Goal: Information Seeking & Learning: Learn about a topic

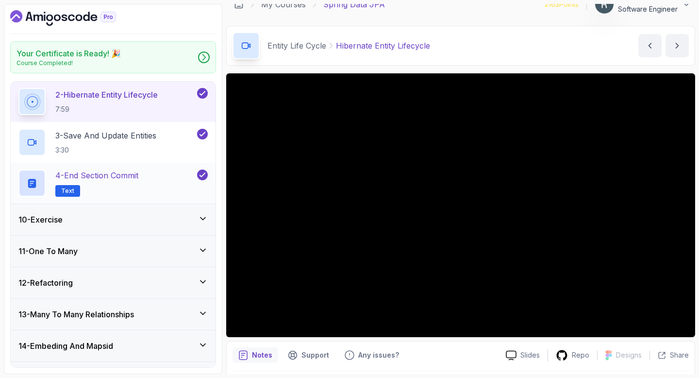
scroll to position [322, 0]
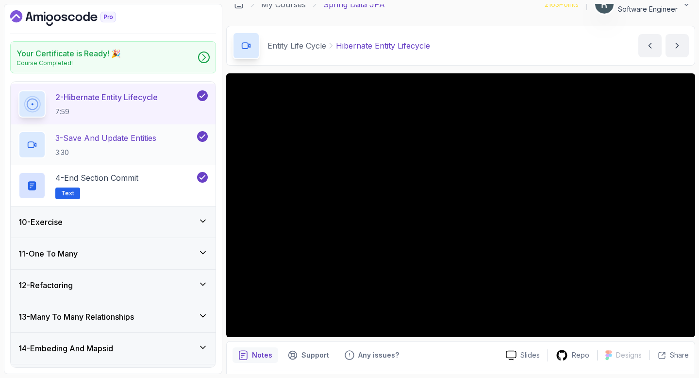
click at [176, 144] on div "3 - Save And Update Entities 3:30" at bounding box center [106, 144] width 177 height 27
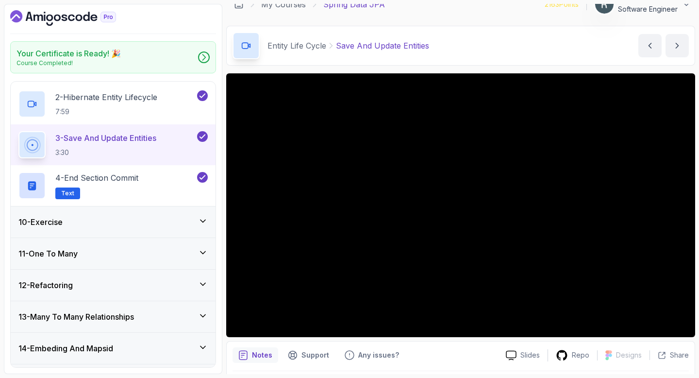
click at [185, 219] on div "10 - Exercise" at bounding box center [112, 222] width 189 height 12
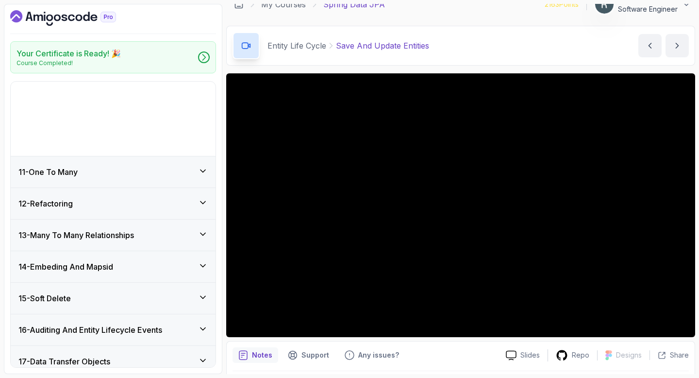
scroll to position [312, 0]
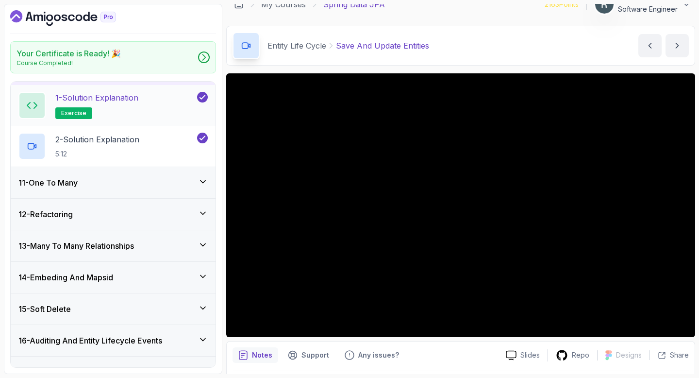
click at [153, 110] on div "1 - Solution Explanation exercise" at bounding box center [106, 105] width 177 height 27
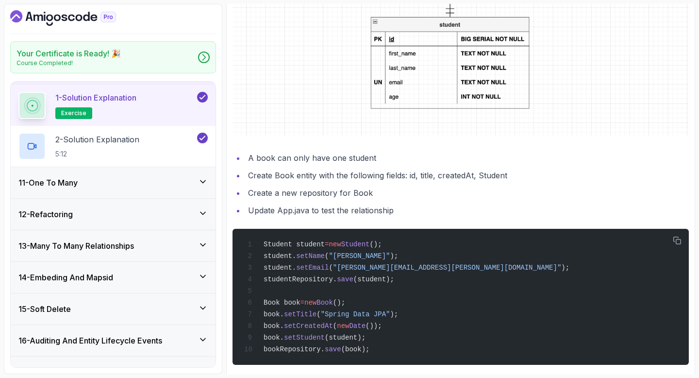
scroll to position [387, 0]
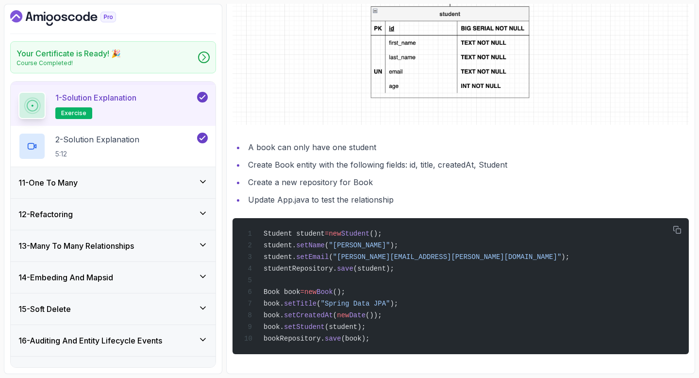
click at [177, 181] on div "11 - One To Many" at bounding box center [112, 183] width 189 height 12
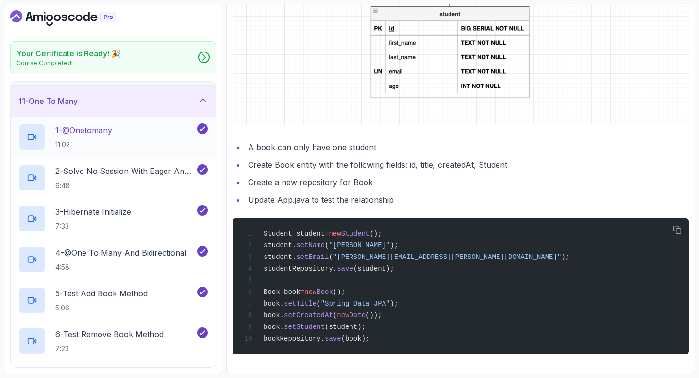
click at [138, 135] on div "1 - @Onetomany 11:02" at bounding box center [106, 136] width 177 height 27
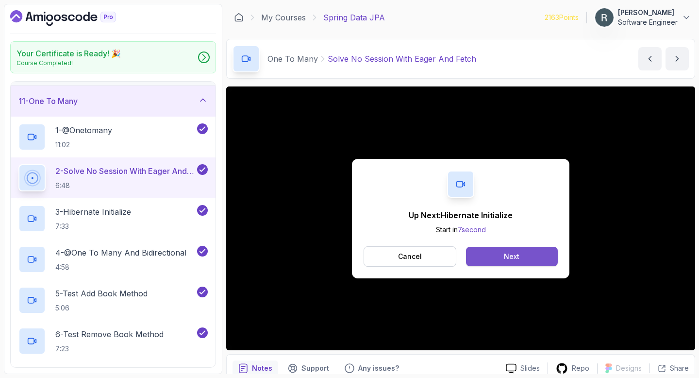
click at [543, 256] on button "Next" at bounding box center [512, 256] width 92 height 19
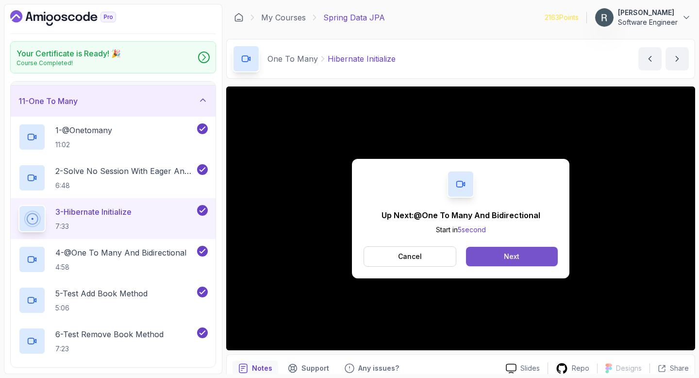
click at [505, 258] on div "Next" at bounding box center [512, 256] width 16 height 10
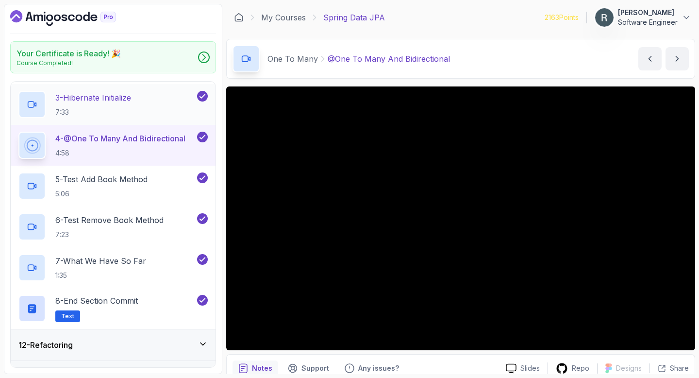
scroll to position [427, 0]
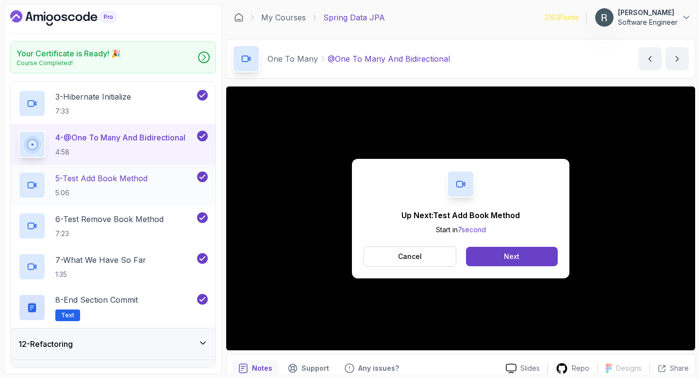
click at [173, 184] on div "5 - Test Add Book Method 5:06" at bounding box center [106, 184] width 177 height 27
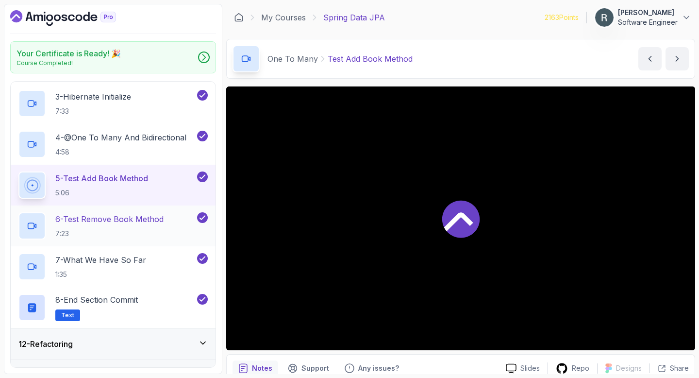
click at [157, 223] on p "6 - Test Remove Book Method" at bounding box center [109, 219] width 108 height 12
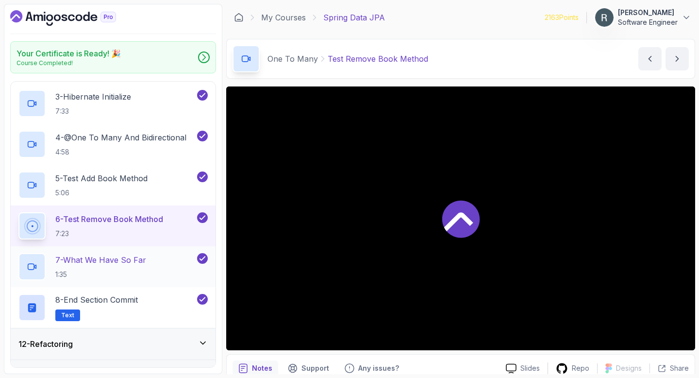
click at [145, 255] on p "7 - What We Have So Far" at bounding box center [100, 260] width 91 height 12
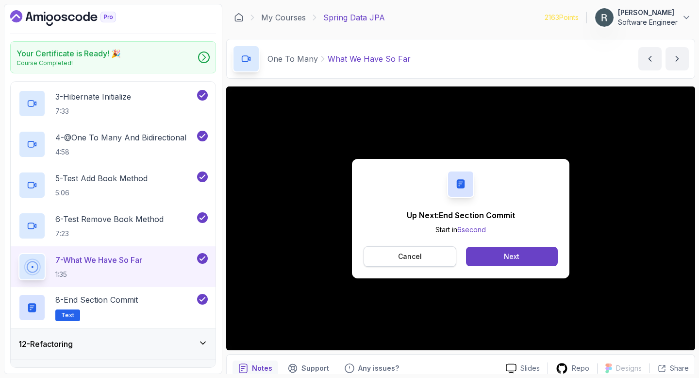
click at [406, 263] on button "Cancel" at bounding box center [410, 256] width 93 height 20
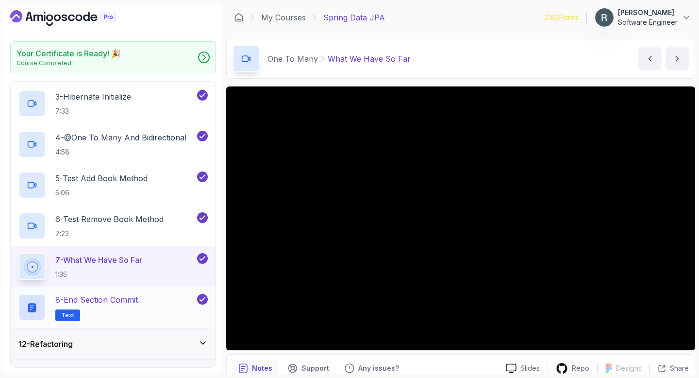
click at [151, 309] on div "8 - End Section Commit Text" at bounding box center [106, 307] width 177 height 27
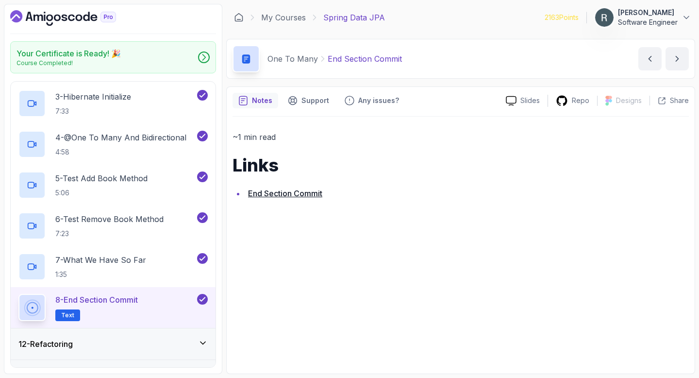
click at [306, 196] on link "End Section Commit" at bounding box center [285, 193] width 74 height 10
